Goal: Navigation & Orientation: Find specific page/section

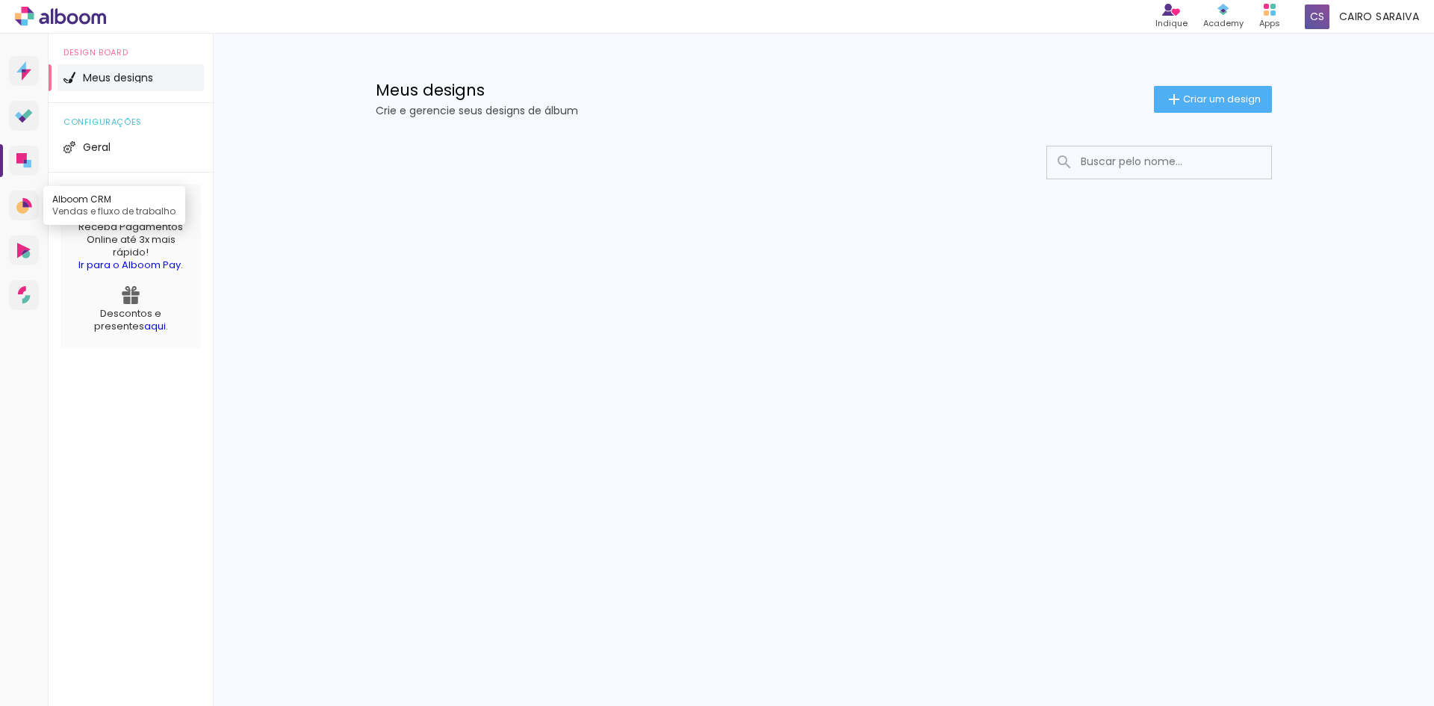
click at [26, 204] on icon at bounding box center [25, 204] width 6 height 6
click at [23, 81] on link "Prosite Website + Landing pages" at bounding box center [24, 71] width 30 height 30
